Goal: Information Seeking & Learning: Learn about a topic

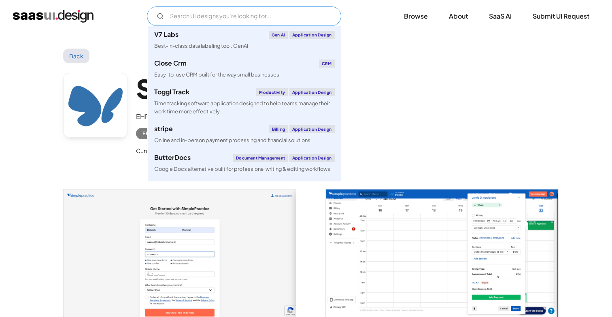
click at [212, 13] on input "Email Form" at bounding box center [244, 15] width 194 height 19
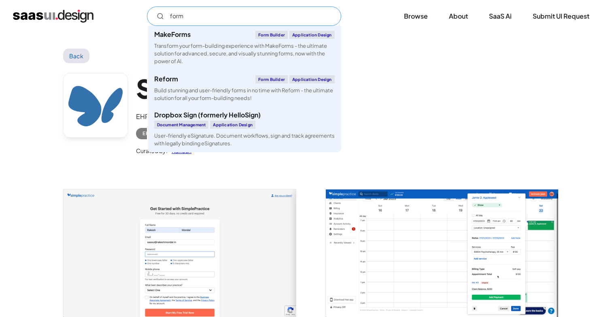
type input "form"
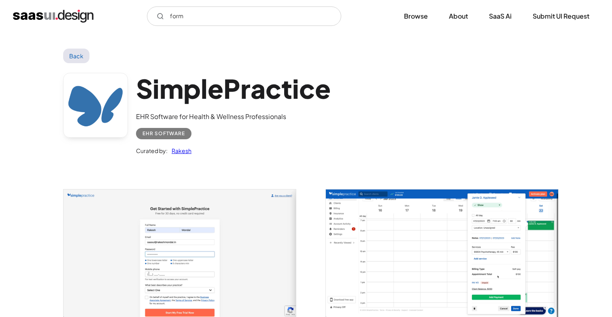
click at [80, 53] on link "Back" at bounding box center [76, 56] width 26 height 15
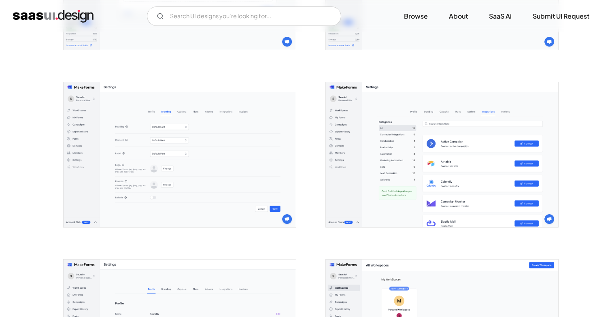
scroll to position [1892, 0]
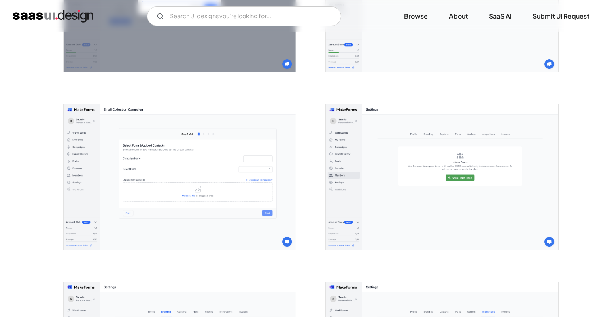
scroll to position [1467, 0]
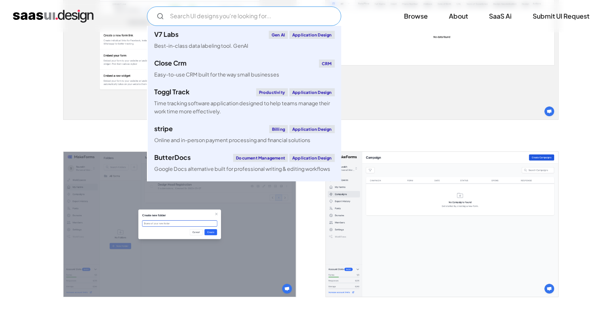
click at [282, 18] on input "Email Form" at bounding box center [244, 15] width 194 height 19
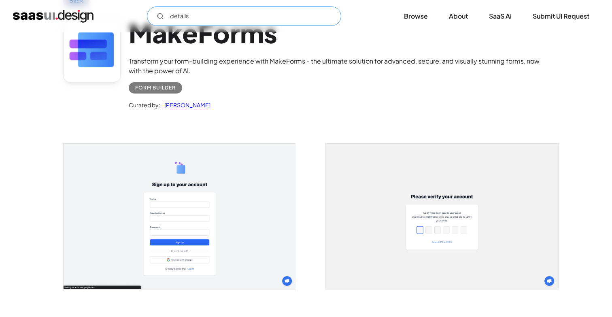
scroll to position [0, 0]
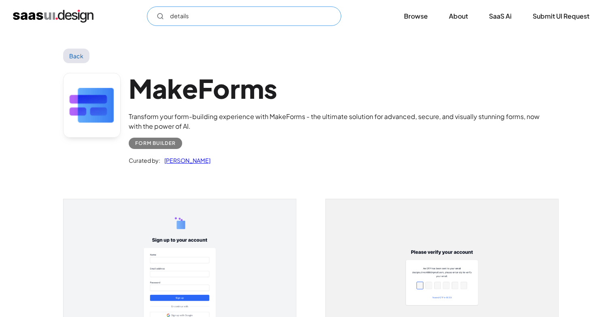
click at [157, 14] on icon "Email Form" at bounding box center [160, 16] width 7 height 7
type input "details"
click at [84, 54] on link "Back" at bounding box center [76, 56] width 26 height 15
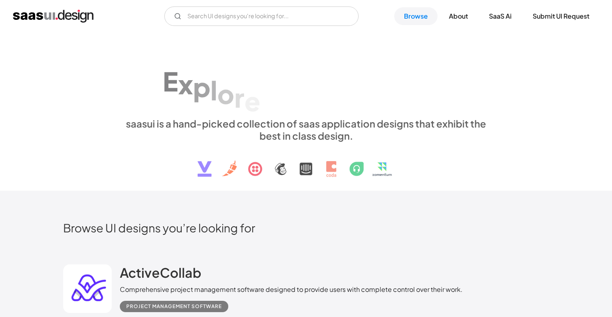
scroll to position [596, 0]
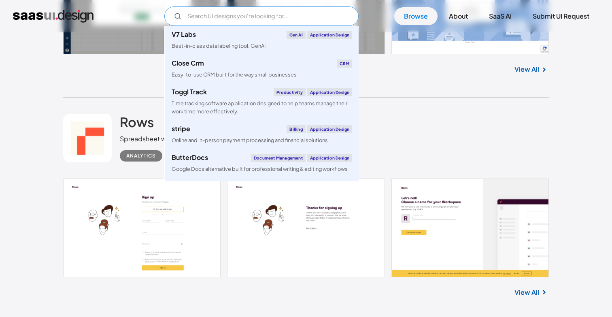
click at [251, 18] on input "Email Form" at bounding box center [261, 15] width 194 height 19
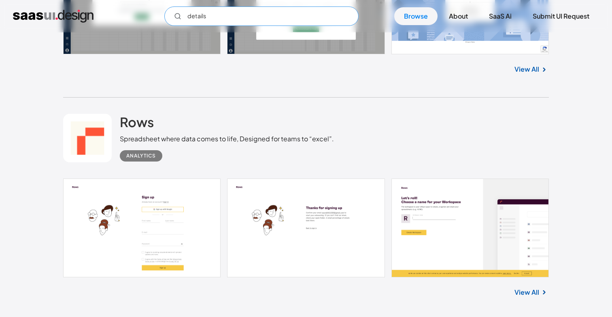
drag, startPoint x: 249, startPoint y: 15, endPoint x: 182, endPoint y: 15, distance: 67.2
click at [182, 15] on input "details" at bounding box center [261, 15] width 194 height 19
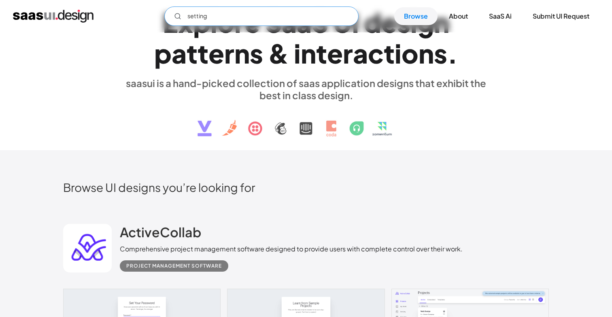
scroll to position [0, 0]
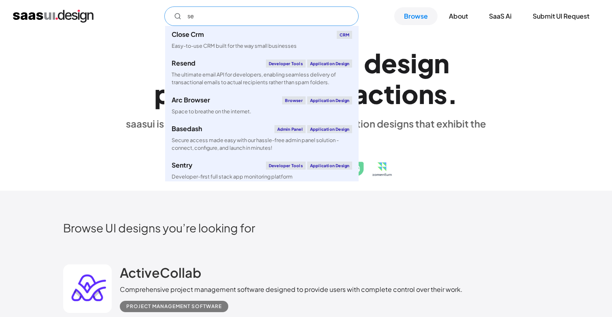
type input "s"
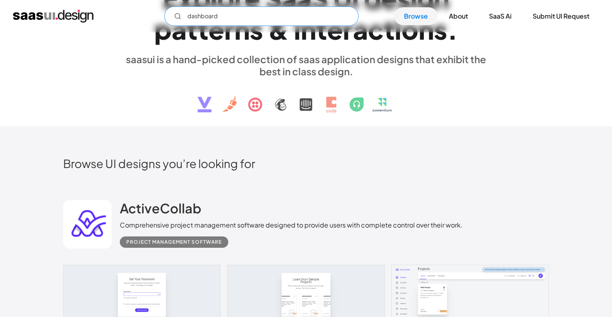
scroll to position [91, 0]
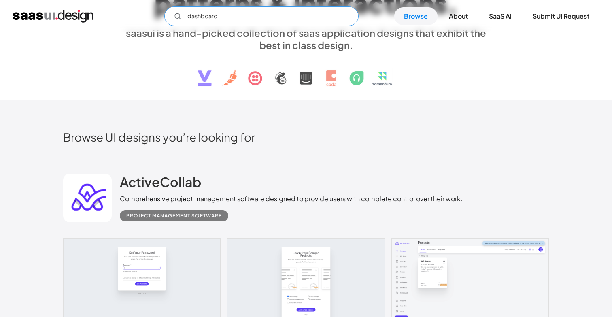
type input "dashboard"
click at [383, 139] on h2 "Browse UI designs you’re looking for" at bounding box center [306, 137] width 486 height 14
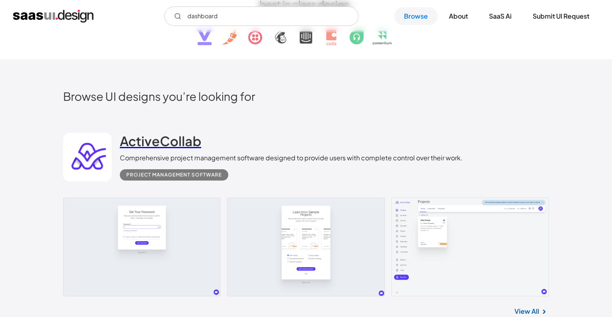
scroll to position [157, 0]
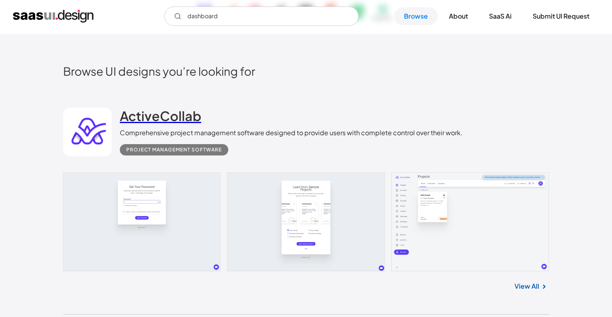
click at [183, 114] on h2 "ActiveCollab" at bounding box center [160, 116] width 81 height 16
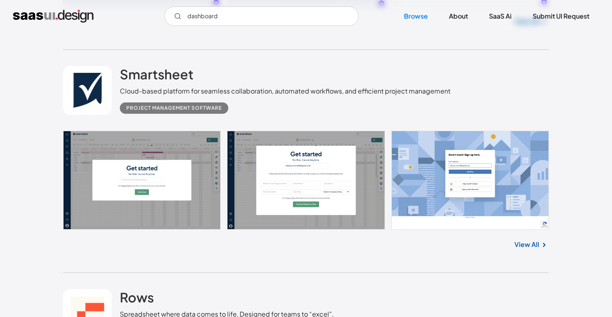
scroll to position [420, 0]
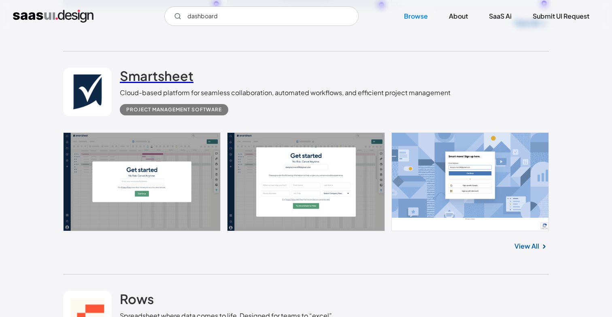
click at [182, 72] on h2 "Smartsheet" at bounding box center [157, 76] width 74 height 16
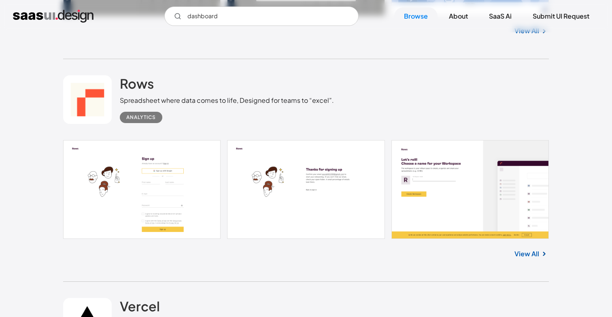
scroll to position [647, 0]
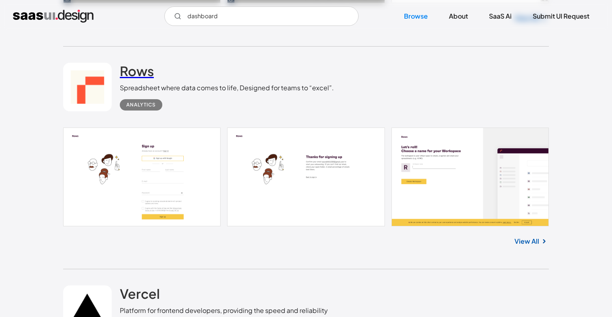
click at [138, 63] on h2 "Rows" at bounding box center [137, 71] width 34 height 16
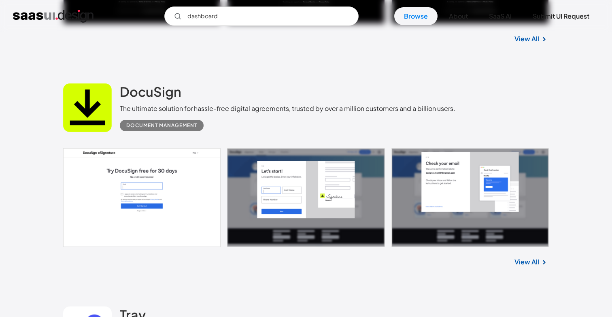
scroll to position [1083, 0]
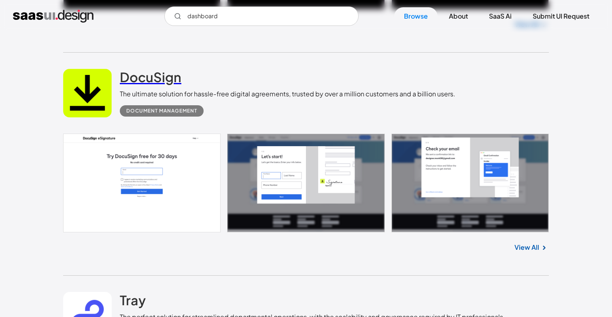
click at [171, 79] on h2 "DocuSign" at bounding box center [151, 77] width 62 height 16
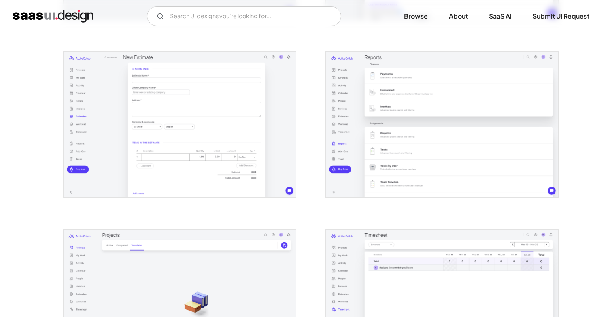
scroll to position [1200, 0]
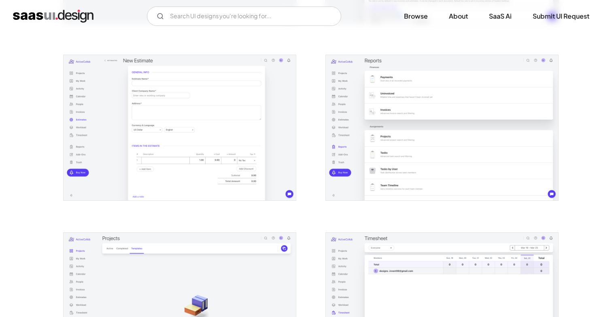
click at [423, 132] on img "open lightbox" at bounding box center [442, 127] width 232 height 145
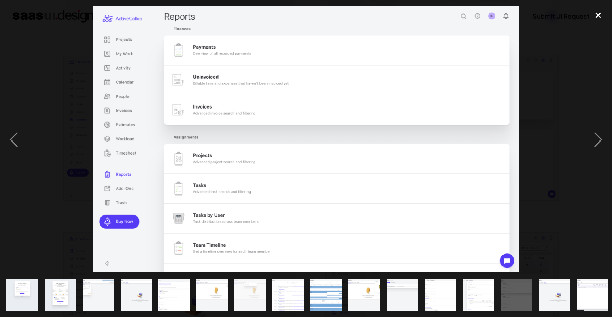
click at [598, 17] on div "close lightbox" at bounding box center [598, 15] width 28 height 18
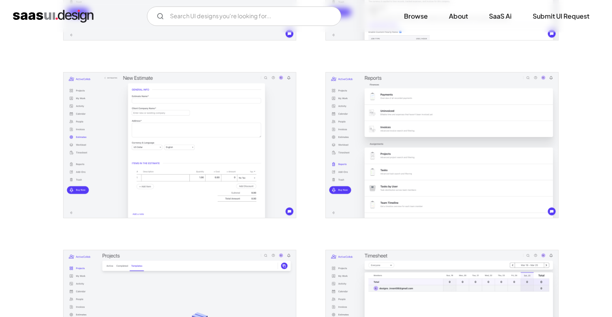
scroll to position [1182, 0]
click at [176, 149] on img "open lightbox" at bounding box center [180, 145] width 232 height 145
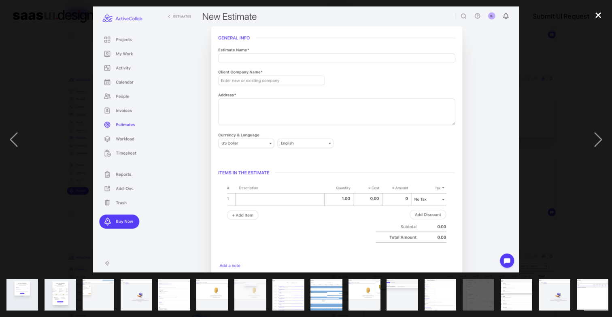
click at [598, 17] on div "close lightbox" at bounding box center [598, 15] width 28 height 18
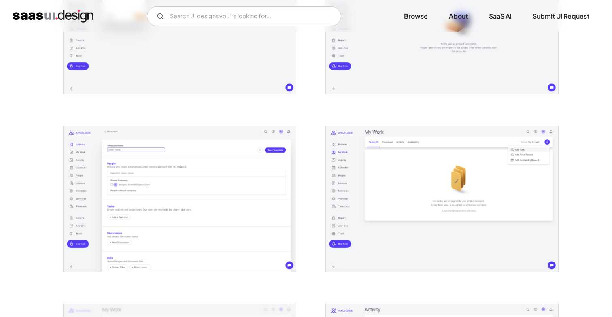
scroll to position [0, 0]
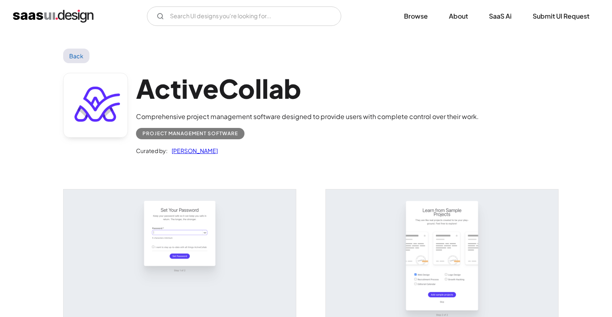
click at [73, 53] on link "Back" at bounding box center [76, 56] width 26 height 15
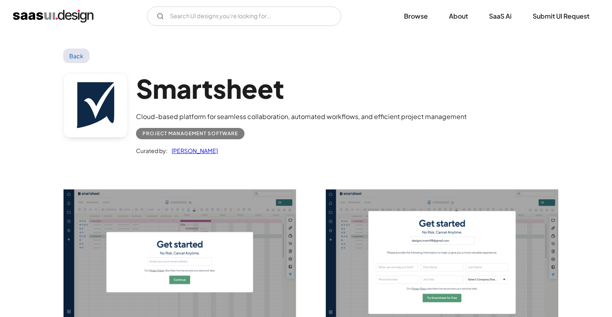
click at [77, 57] on link "Back" at bounding box center [76, 56] width 26 height 15
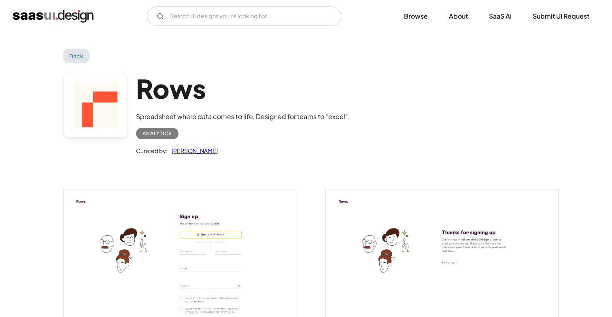
click at [79, 58] on link "Back" at bounding box center [76, 56] width 26 height 15
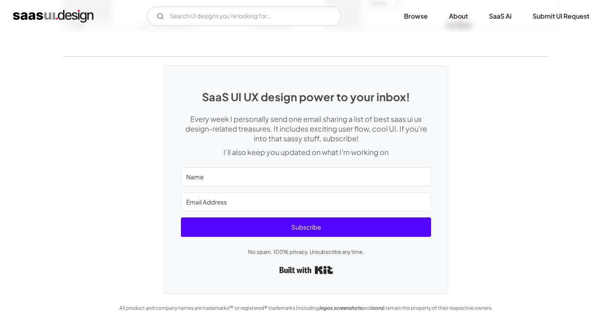
scroll to position [2262, 0]
